Goal: Share content

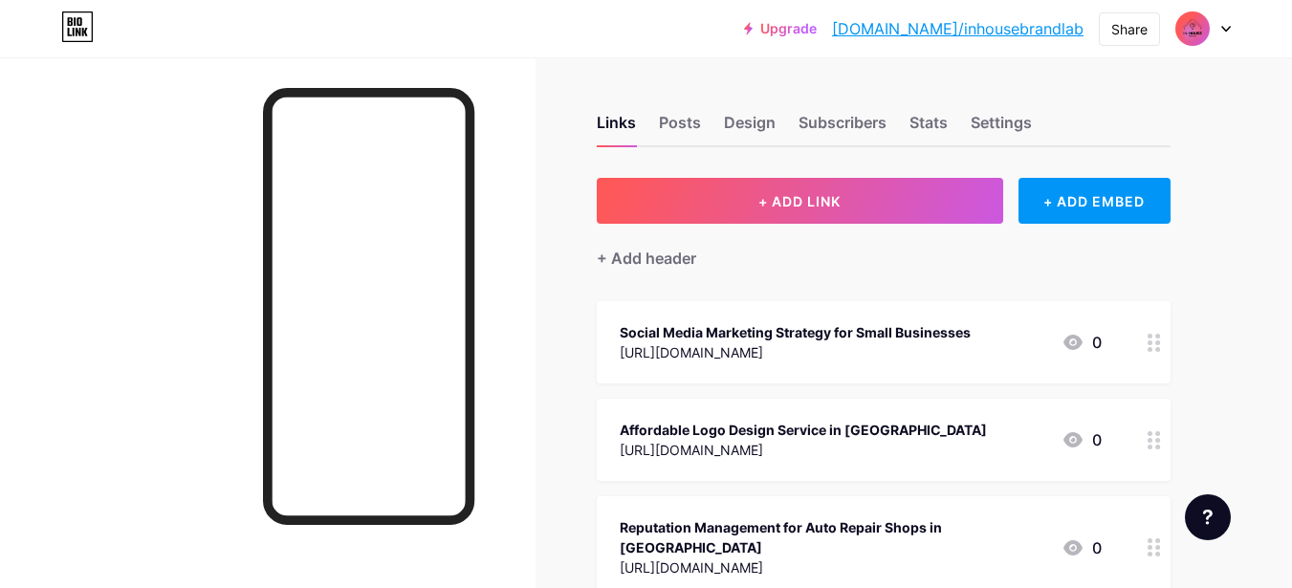
click at [194, 145] on div at bounding box center [267, 351] width 535 height 588
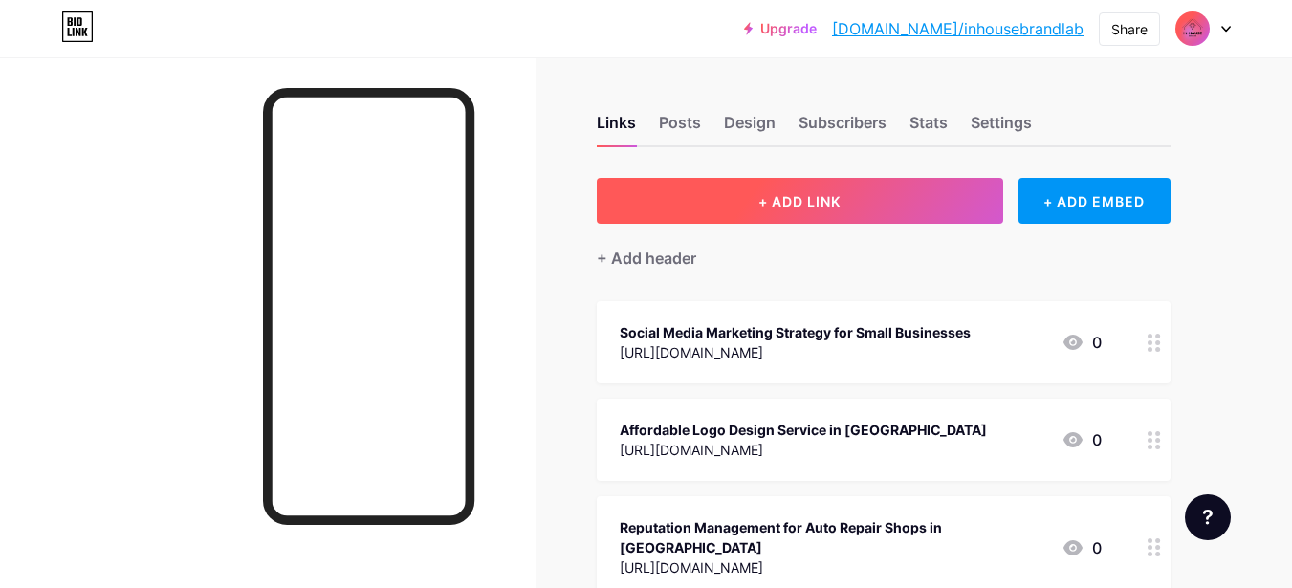
click at [855, 192] on button "+ ADD LINK" at bounding box center [800, 201] width 406 height 46
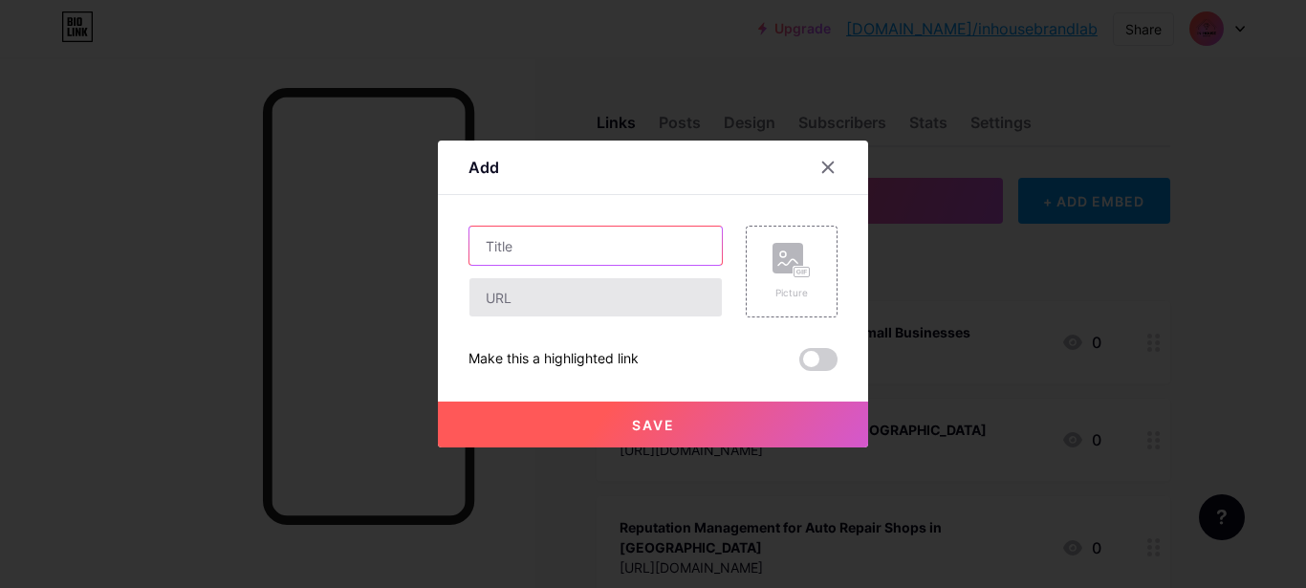
drag, startPoint x: 540, startPoint y: 263, endPoint x: 524, endPoint y: 308, distance: 47.8
click at [540, 278] on div at bounding box center [595, 272] width 254 height 92
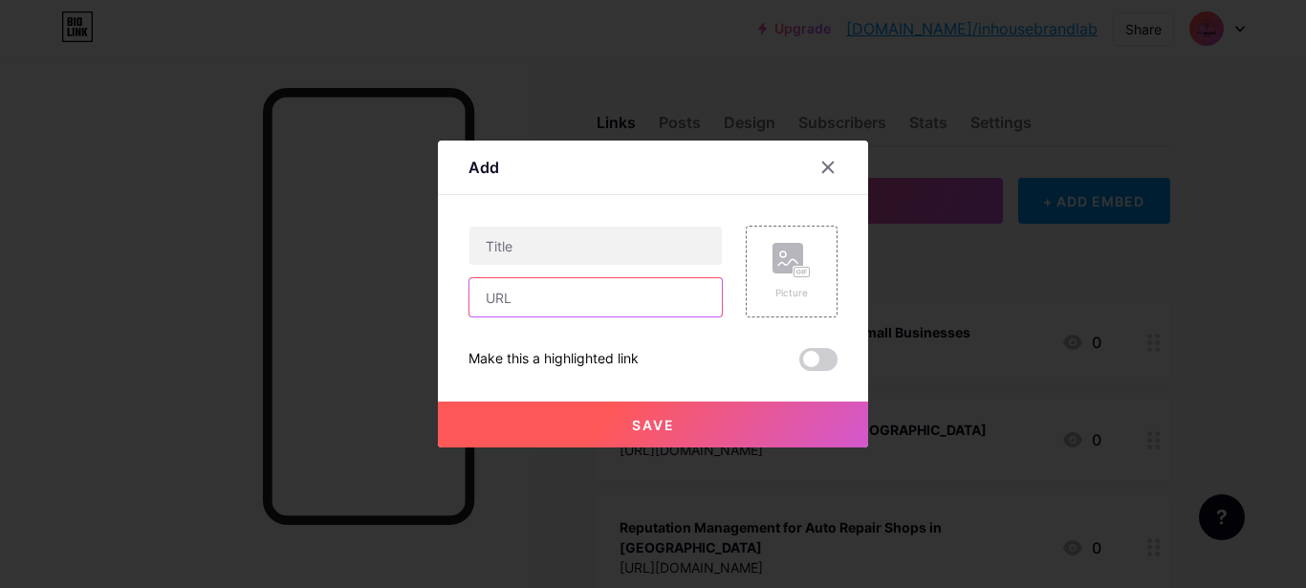
click at [524, 308] on input "text" at bounding box center [595, 297] width 252 height 38
paste input "[URL][DOMAIN_NAME]"
type input "[URL][DOMAIN_NAME]"
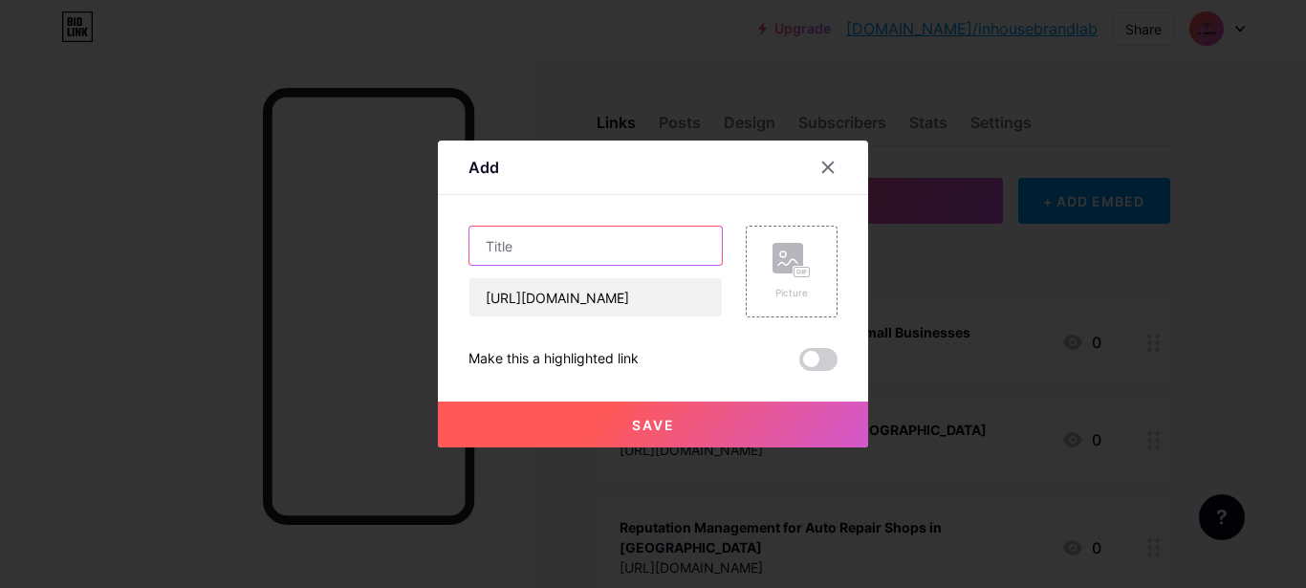
click at [553, 239] on input "text" at bounding box center [595, 246] width 252 height 38
paste input "The Role of Digital Marketing Agencies in [GEOGRAPHIC_DATA]: Driving Growth for…"
type input "The Role of Digital Marketing Agencies in [GEOGRAPHIC_DATA]: Driving Growth for…"
click at [664, 425] on span "Save" at bounding box center [653, 425] width 43 height 16
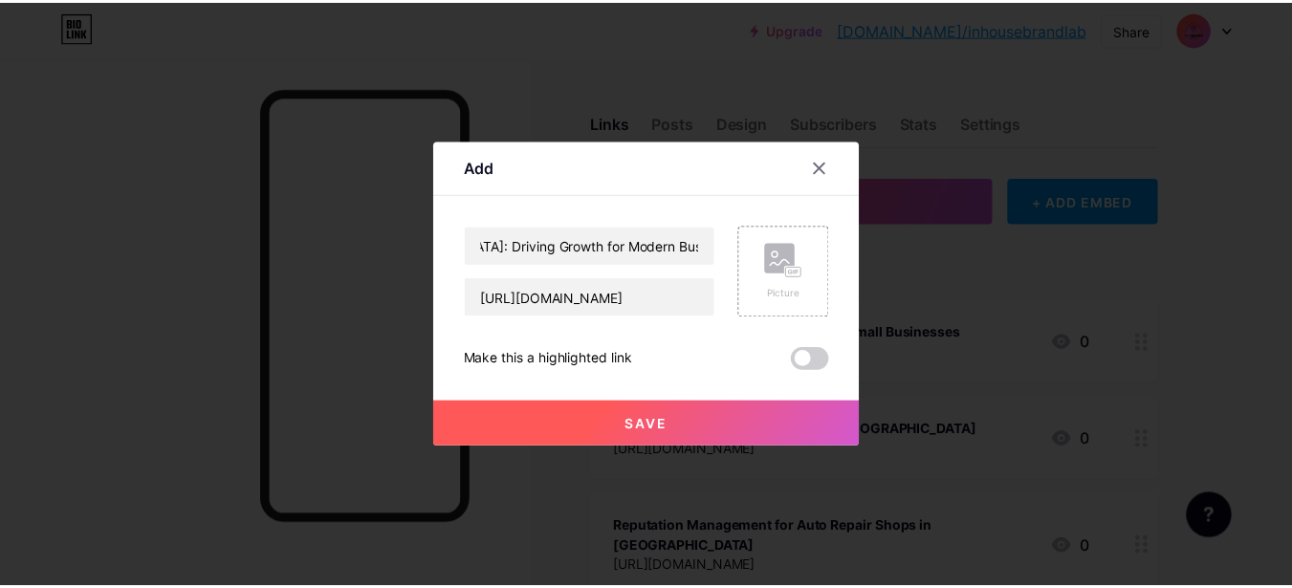
scroll to position [0, 0]
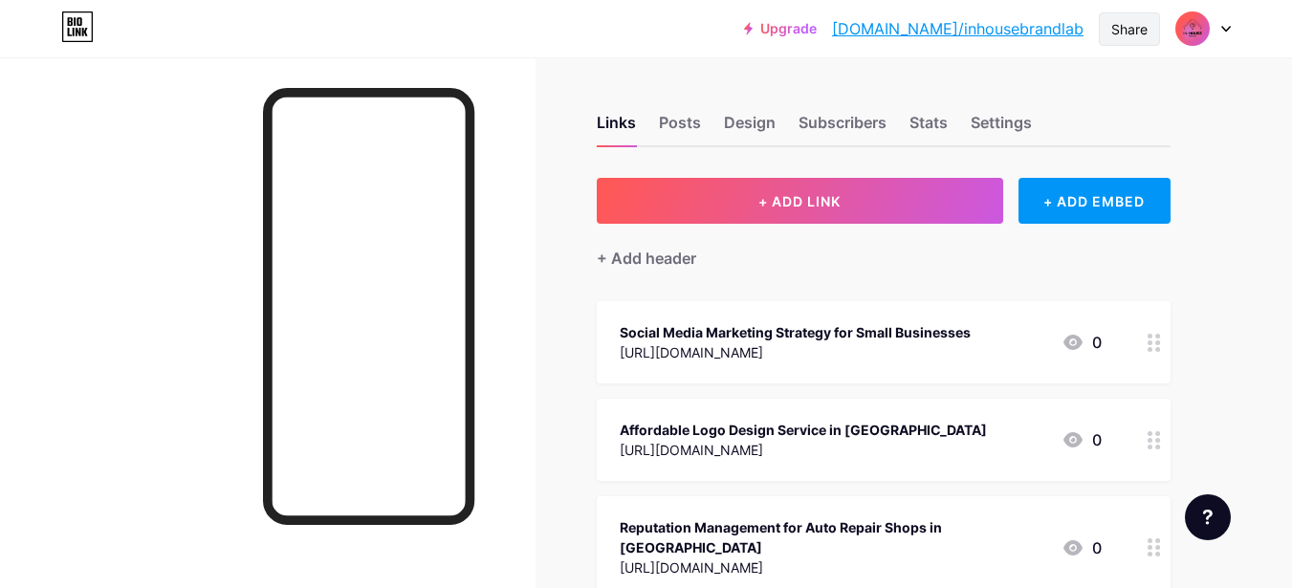
click at [1116, 35] on div "Share" at bounding box center [1129, 29] width 36 height 20
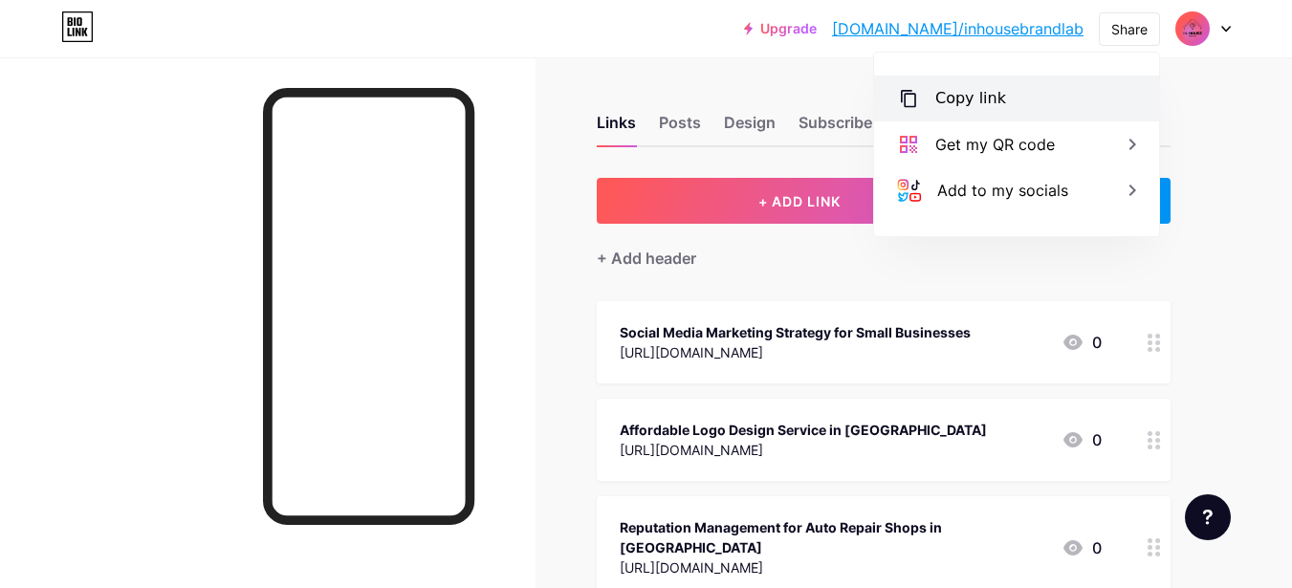
click at [1041, 112] on div "Copy link" at bounding box center [1016, 99] width 285 height 46
